Goal: Task Accomplishment & Management: Use online tool/utility

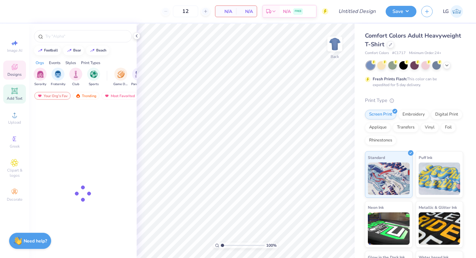
click at [12, 96] on span "Add Text" at bounding box center [15, 98] width 16 height 5
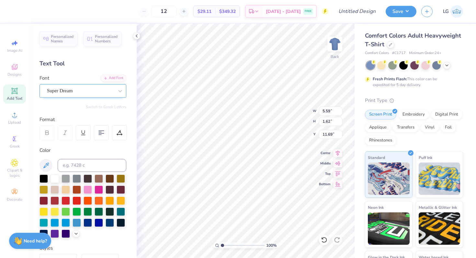
click at [113, 88] on div "Super Dream" at bounding box center [80, 91] width 68 height 10
click at [73, 141] on span "Varsity Team" at bounding box center [61, 142] width 26 height 7
type input "var"
type input "5.55"
type textarea "PHi mU"
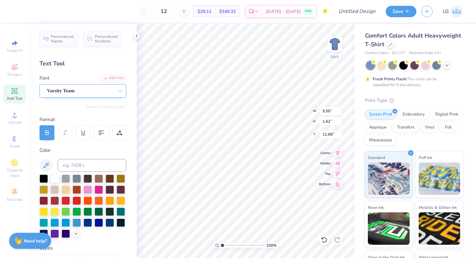
scroll to position [0, 0]
type input "7.63"
click at [88, 189] on div at bounding box center [88, 189] width 8 height 8
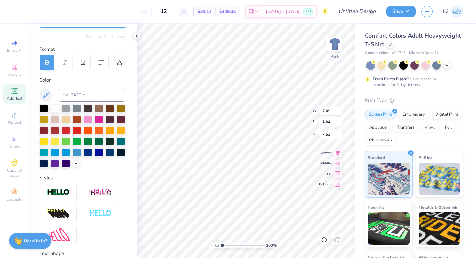
scroll to position [73, 0]
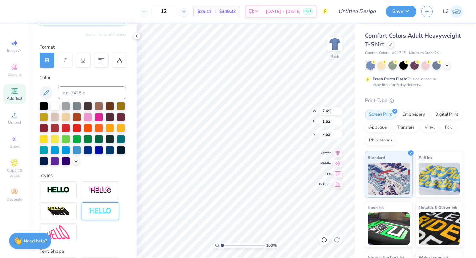
click at [100, 213] on img at bounding box center [100, 211] width 23 height 7
type input "7.52"
type input "1.65"
type input "7.61"
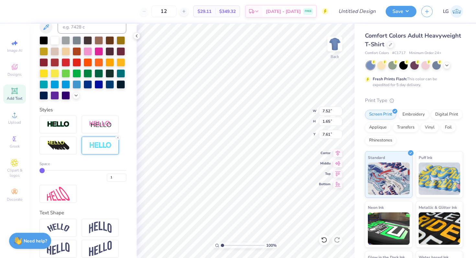
scroll to position [142, 0]
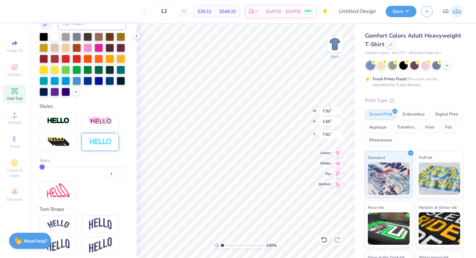
type input "2"
drag, startPoint x: 43, startPoint y: 167, endPoint x: 47, endPoint y: 166, distance: 3.6
type input "2"
click at [47, 166] on input "range" at bounding box center [82, 166] width 87 height 1
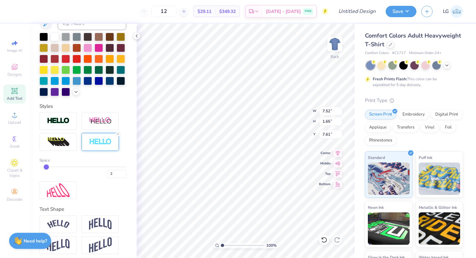
type input "7.55"
type input "1.68"
type input "7.59"
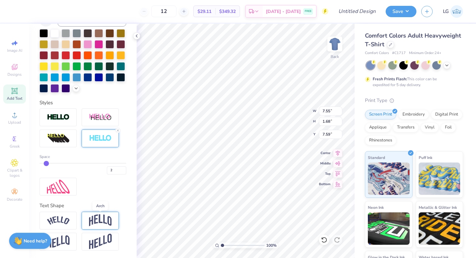
click at [93, 215] on img at bounding box center [100, 220] width 23 height 12
type input "3.21"
type input "6.83"
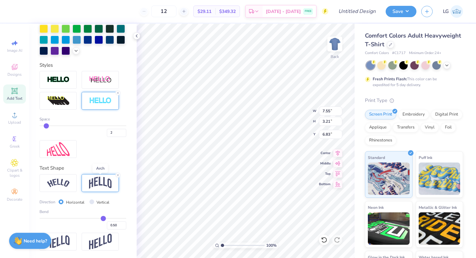
scroll to position [183, 0]
type input "0.49"
type input "0.48"
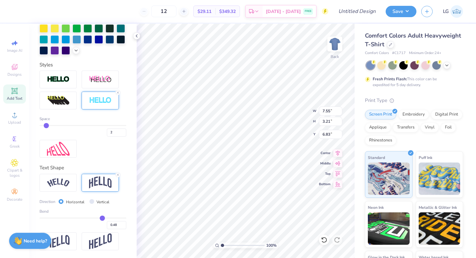
type input "0.47"
type input "0.45"
type input "0.44"
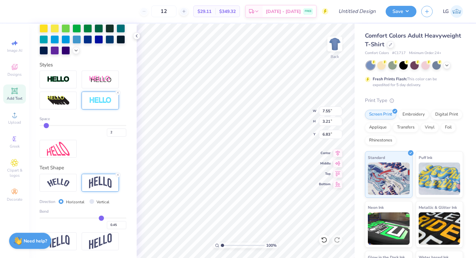
type input "0.44"
type input "0.43"
type input "0.41"
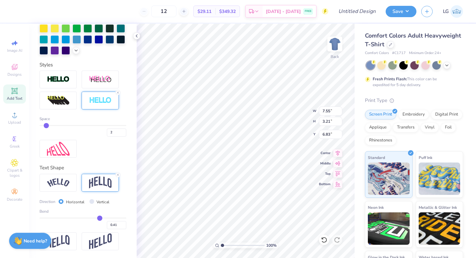
type input "0.4"
type input "0.40"
type input "0.39"
type input "0.37"
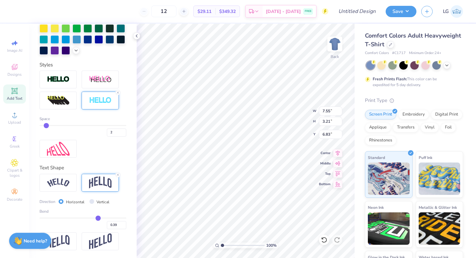
type input "0.37"
type input "0.36"
type input "0.35"
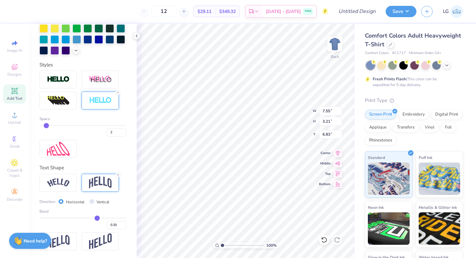
type input "0.34"
type input "0.32"
type input "0.31"
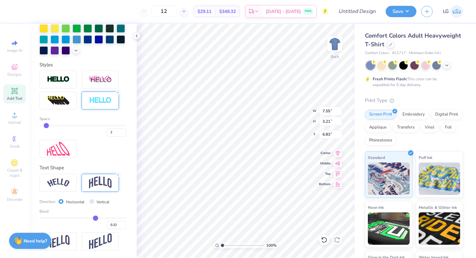
type input "0.31"
type input "0.29"
type input "0.28"
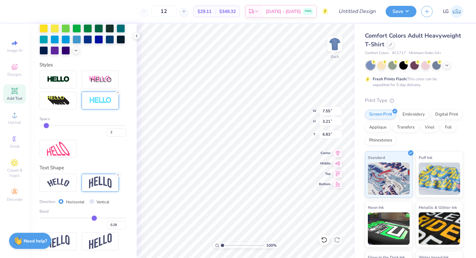
drag, startPoint x: 103, startPoint y: 216, endPoint x: 94, endPoint y: 216, distance: 8.7
type input "0.28"
click at [94, 218] on input "range" at bounding box center [82, 218] width 87 height 1
type input "2.51"
type input "7.18"
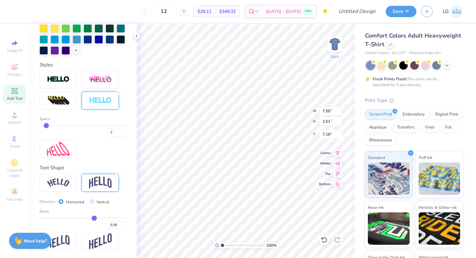
type input "0.27"
type input "0.28"
type input "0.29"
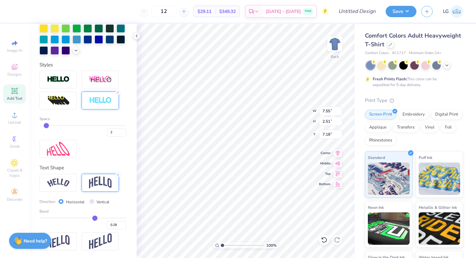
type input "0.29"
type input "0.3"
type input "0.30"
type input "0.31"
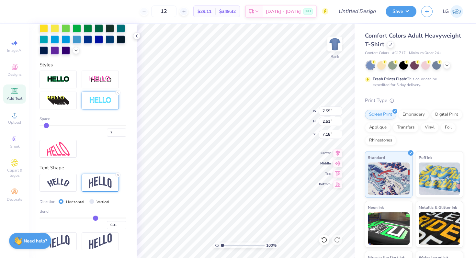
type input "0.32"
click at [96, 218] on input "range" at bounding box center [82, 218] width 87 height 1
type input "2.63"
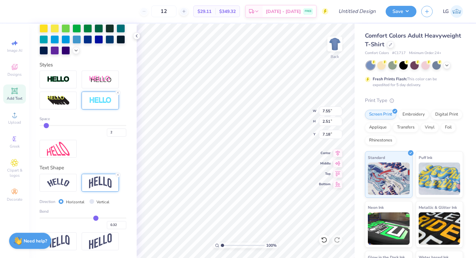
type input "7.12"
type input "9.27"
type input "3.23"
type input "12.12"
type input "4.22"
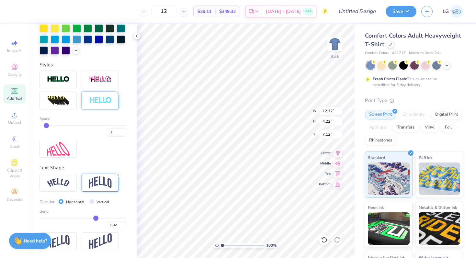
type input "3.33"
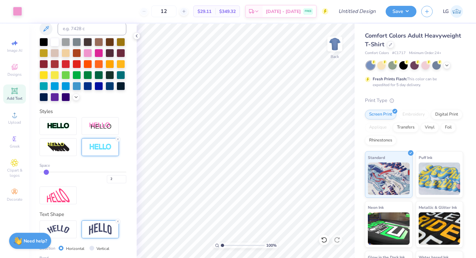
scroll to position [130, 0]
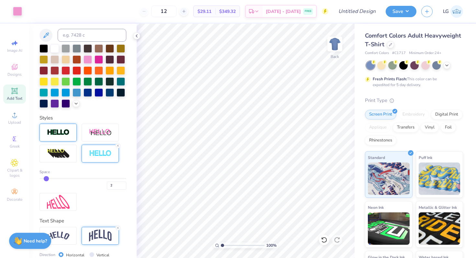
click at [65, 136] on img at bounding box center [58, 132] width 23 height 7
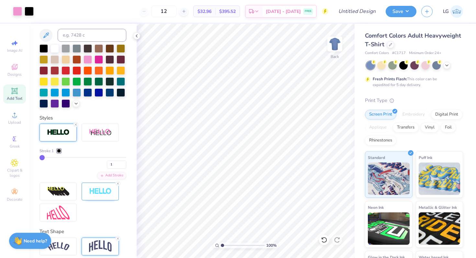
type input "2"
type input "3"
type input "4"
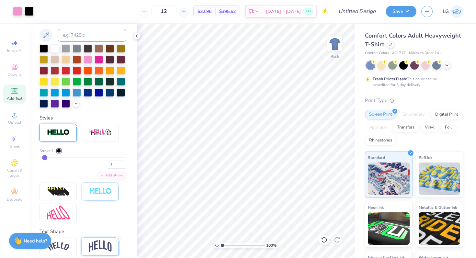
type input "4"
type input "5"
type input "6"
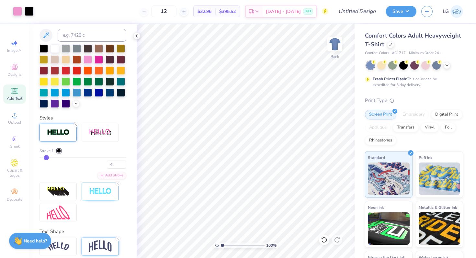
type input "7"
type input "8"
type input "9"
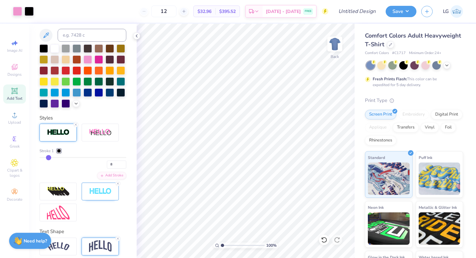
type input "9"
type input "10"
type input "8"
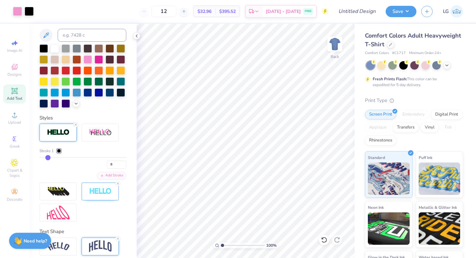
type input "7"
type input "6"
drag, startPoint x: 50, startPoint y: 160, endPoint x: 46, endPoint y: 158, distance: 4.3
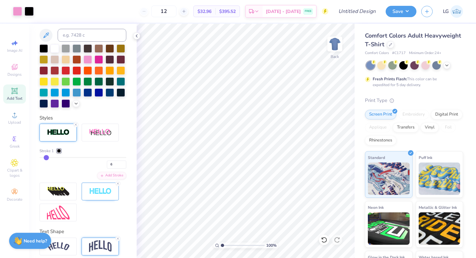
type input "6"
click at [46, 158] on input "range" at bounding box center [82, 157] width 87 height 1
type input "5"
type input "3"
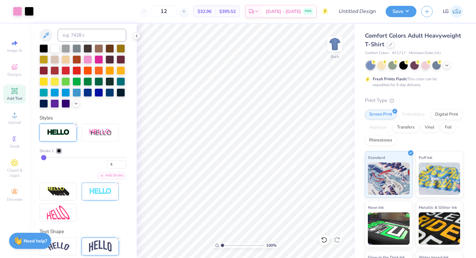
type input "3"
type input "2"
type input "1"
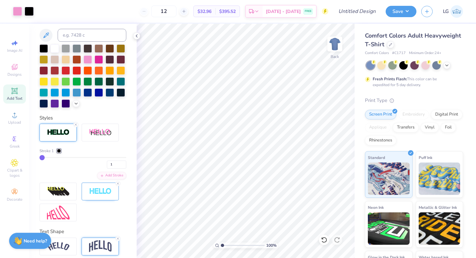
drag, startPoint x: 46, startPoint y: 158, endPoint x: 26, endPoint y: 157, distance: 20.1
click at [74, 124] on icon at bounding box center [76, 125] width 4 height 4
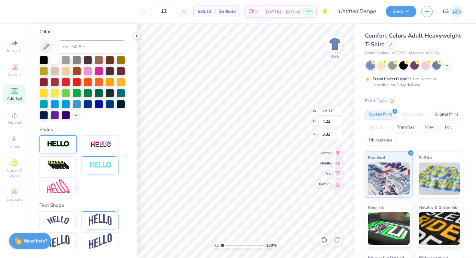
scroll to position [118, 0]
type input "8.28"
click at [117, 156] on icon at bounding box center [118, 158] width 4 height 4
type input "12.02"
type input "4.12"
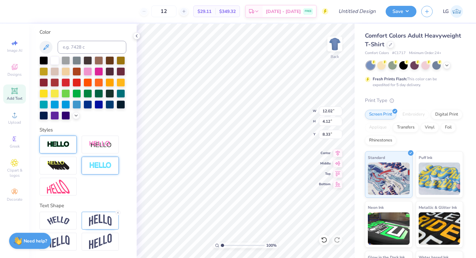
type input "8.33"
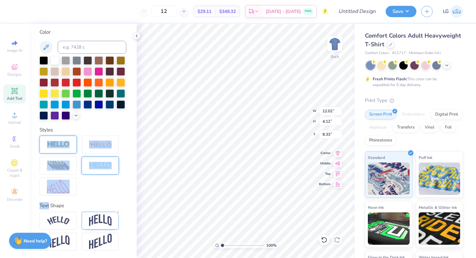
drag, startPoint x: 117, startPoint y: 156, endPoint x: 97, endPoint y: 98, distance: 61.3
click at [116, 154] on div at bounding box center [82, 166] width 87 height 60
type input "9.54"
type input "11.29"
type input "3.87"
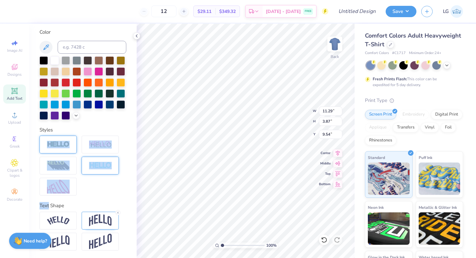
type input "10.82"
type input "3.71"
type input "9.19"
click at [110, 188] on div at bounding box center [82, 166] width 87 height 60
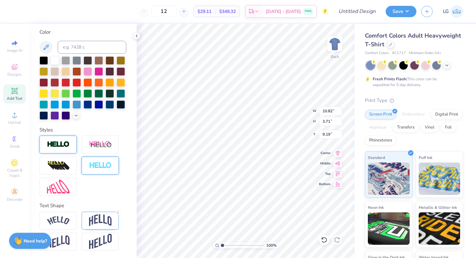
click at [68, 144] on img at bounding box center [58, 144] width 23 height 7
type input "10.86"
type input "3.76"
type input "9.16"
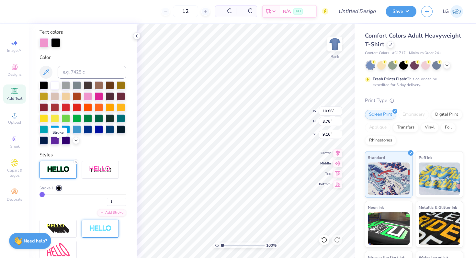
scroll to position [143, 0]
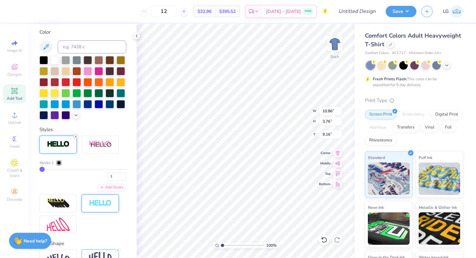
click at [76, 135] on icon at bounding box center [76, 137] width 4 height 4
type input "10.82"
type input "3.71"
type input "9.19"
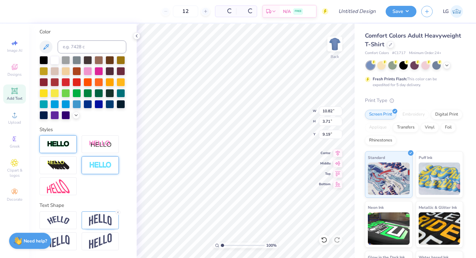
scroll to position [118, 0]
click at [96, 169] on img at bounding box center [100, 165] width 23 height 7
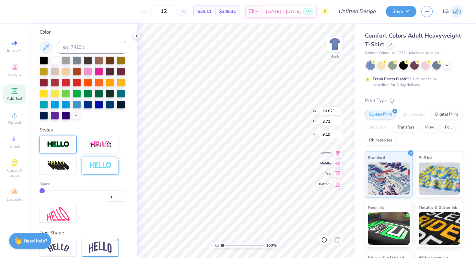
type input "10.86"
type input "3.76"
type input "9.16"
click at [118, 156] on icon at bounding box center [118, 158] width 4 height 4
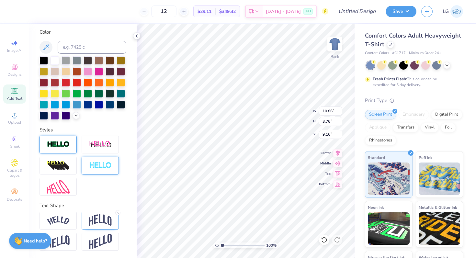
type input "10.82"
type input "3.71"
type input "9.19"
click at [58, 184] on img at bounding box center [58, 187] width 23 height 14
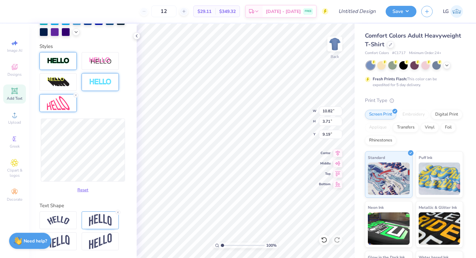
scroll to position [198, 0]
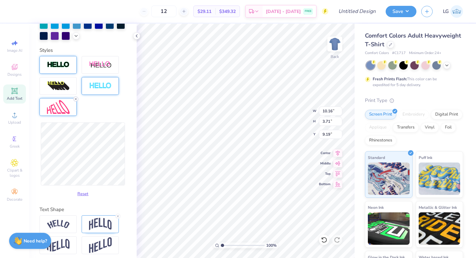
click at [75, 98] on icon at bounding box center [76, 99] width 4 height 4
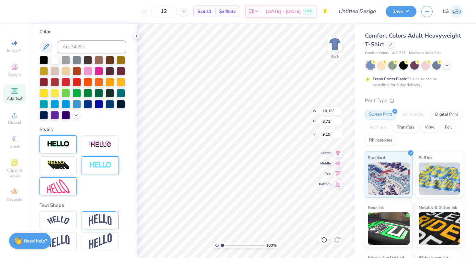
type input "10.82"
type input "7.55"
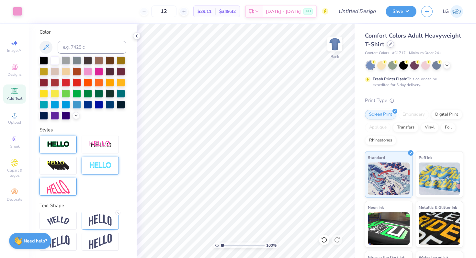
click at [389, 44] on icon at bounding box center [390, 44] width 3 height 3
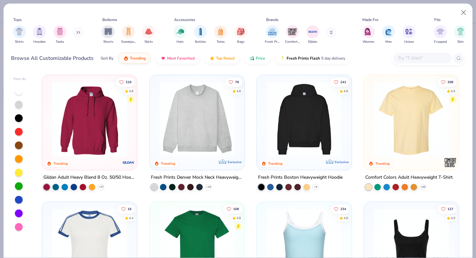
click at [202, 125] on img at bounding box center [197, 119] width 82 height 75
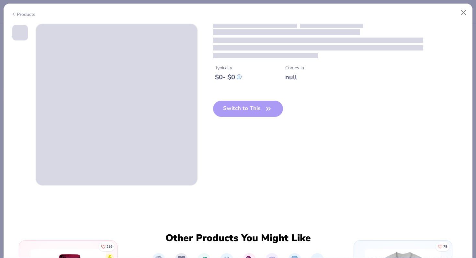
click at [232, 112] on div "Switch to This" at bounding box center [248, 114] width 70 height 27
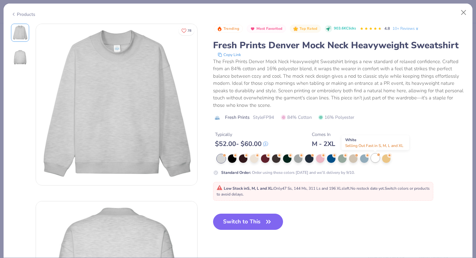
click at [376, 159] on div at bounding box center [375, 158] width 8 height 8
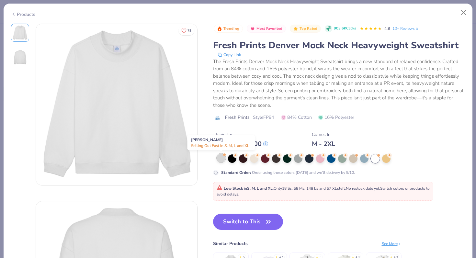
click at [217, 158] on div at bounding box center [221, 158] width 8 height 8
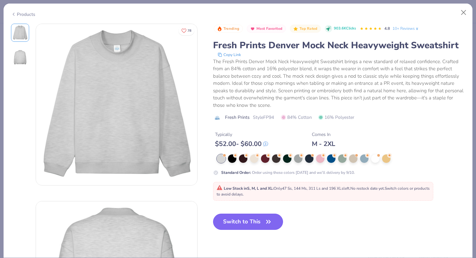
click at [230, 218] on button "Switch to This" at bounding box center [248, 222] width 70 height 16
type input "50"
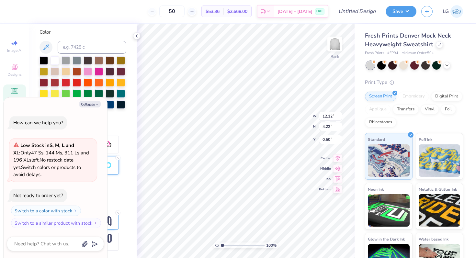
type textarea "x"
type input "3.00"
click at [88, 104] on button "Collapse" at bounding box center [90, 104] width 22 height 7
type textarea "x"
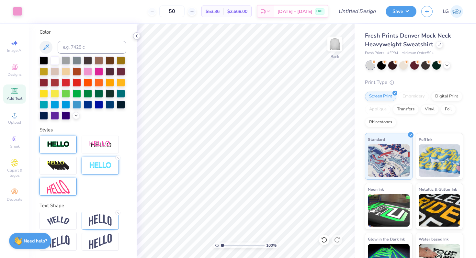
click at [137, 37] on polyline at bounding box center [136, 36] width 1 height 3
click at [136, 38] on icon at bounding box center [136, 35] width 5 height 5
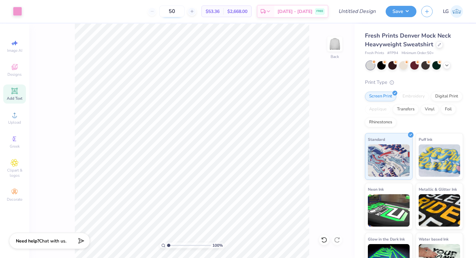
drag, startPoint x: 184, startPoint y: 12, endPoint x: 176, endPoint y: 13, distance: 7.8
click at [176, 13] on input "50" at bounding box center [171, 12] width 25 height 12
type input "50"
click at [186, 28] on body "Art colors 50 $53.36 Per Item $2,668.00 Total Est. Delivery [DATE] - [DATE] FRE…" at bounding box center [238, 129] width 476 height 258
